Goal: Transaction & Acquisition: Purchase product/service

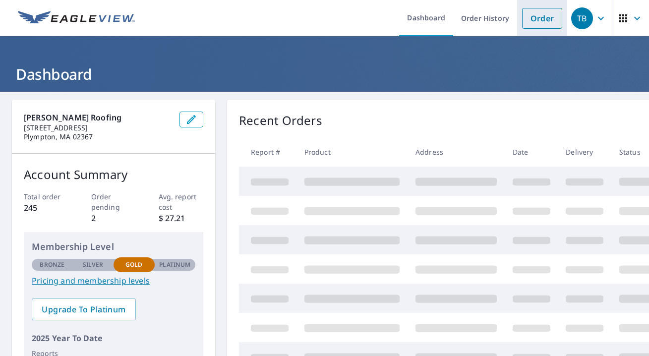
click at [534, 21] on link "Order" at bounding box center [542, 18] width 40 height 21
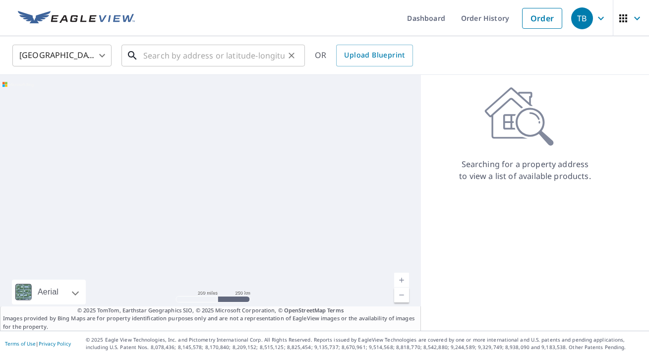
click at [151, 60] on input "text" at bounding box center [213, 56] width 141 height 28
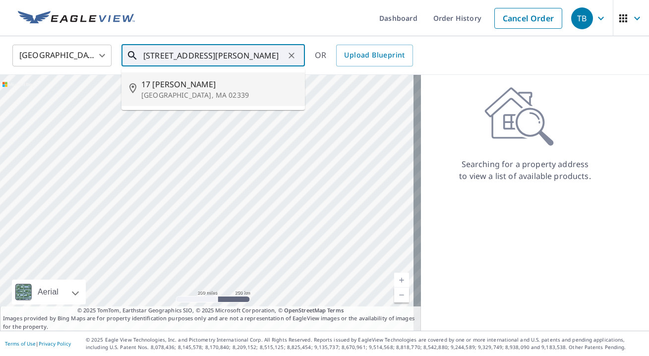
click at [158, 90] on p "[GEOGRAPHIC_DATA], MA 02339" at bounding box center [219, 95] width 156 height 10
type input "[STREET_ADDRESS][PERSON_NAME]"
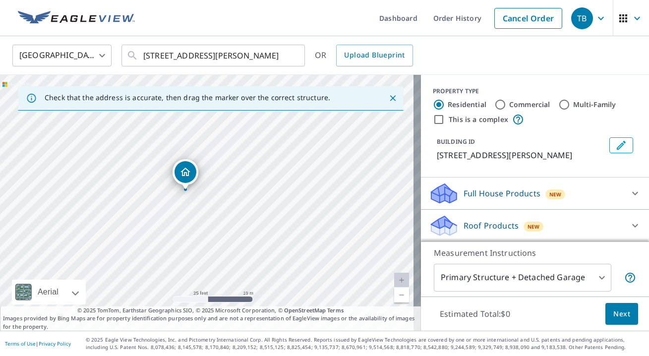
drag, startPoint x: 197, startPoint y: 211, endPoint x: 154, endPoint y: 199, distance: 44.8
click at [164, 208] on div "[STREET_ADDRESS][PERSON_NAME]" at bounding box center [210, 203] width 421 height 256
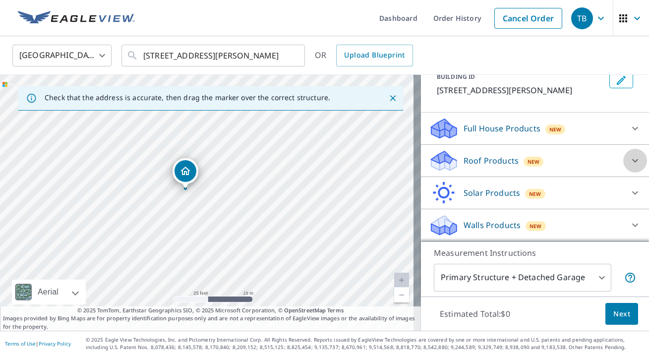
click at [632, 160] on icon at bounding box center [635, 160] width 6 height 3
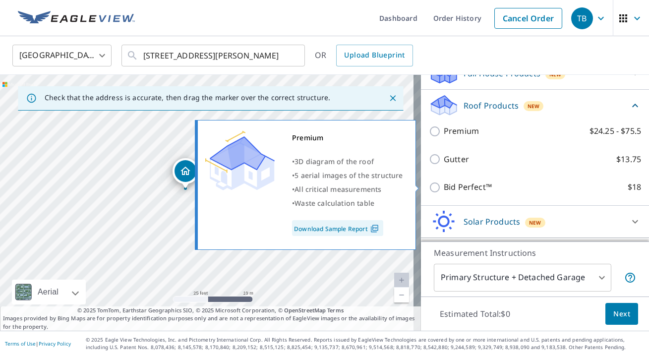
scroll to position [150, 0]
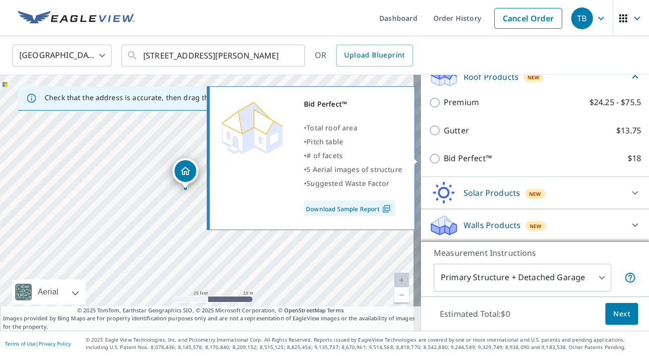
click at [430, 157] on input "Bid Perfect™ $18" at bounding box center [436, 159] width 15 height 12
checkbox input "true"
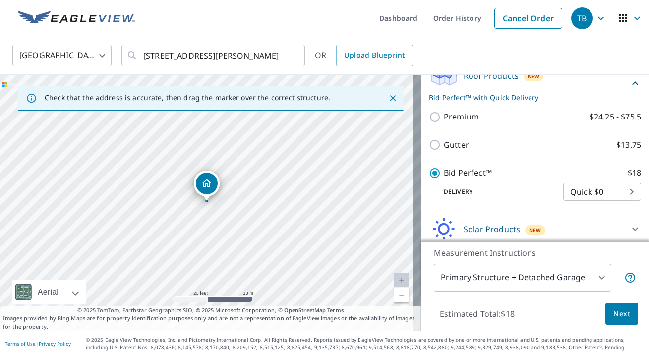
scroll to position [149, 0]
click at [615, 316] on span "Next" at bounding box center [622, 314] width 17 height 12
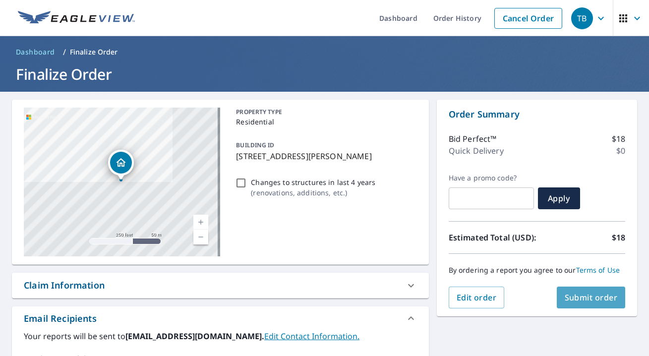
click at [578, 301] on span "Submit order" at bounding box center [591, 297] width 53 height 11
